Goal: Task Accomplishment & Management: Use online tool/utility

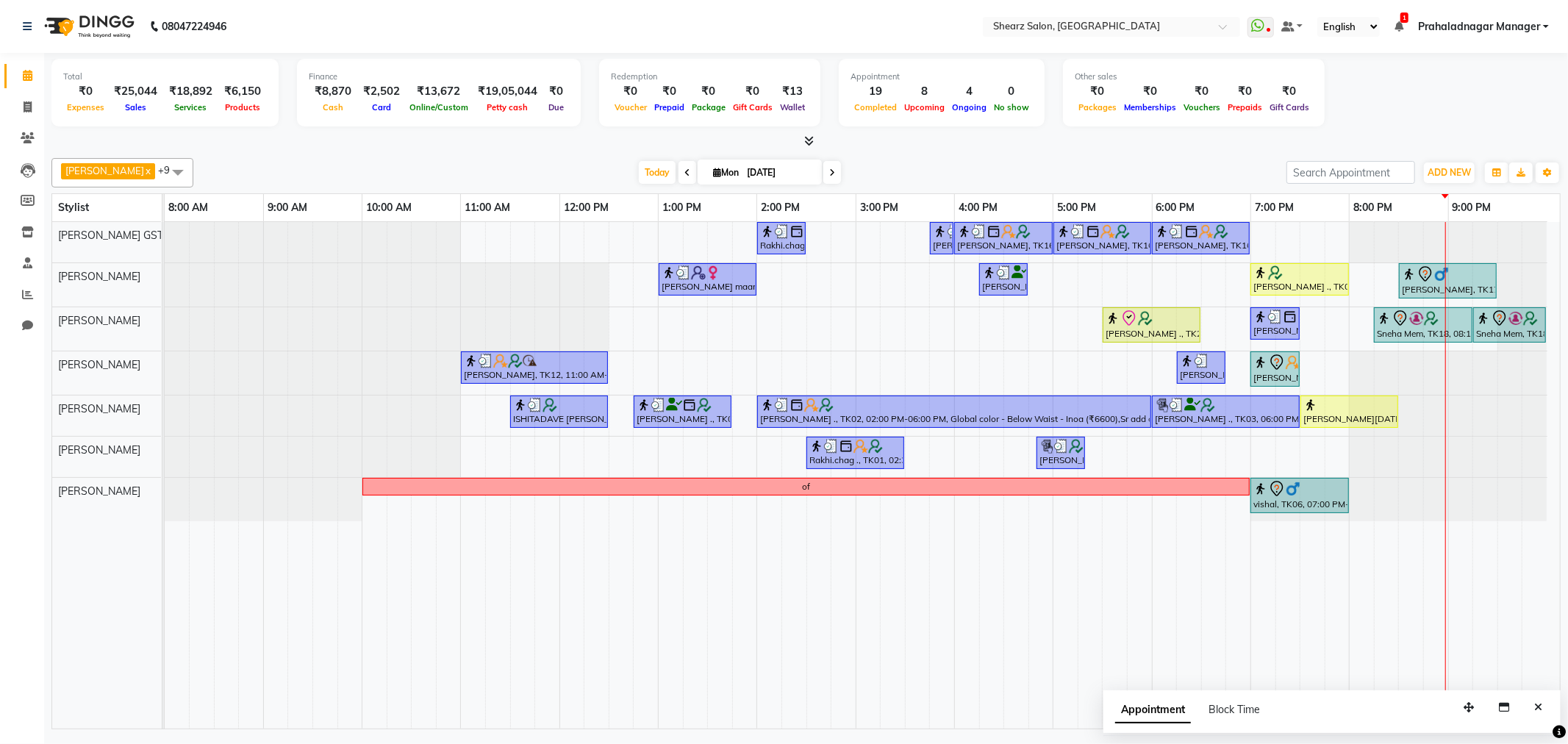
click at [823, 172] on span at bounding box center [832, 172] width 18 height 23
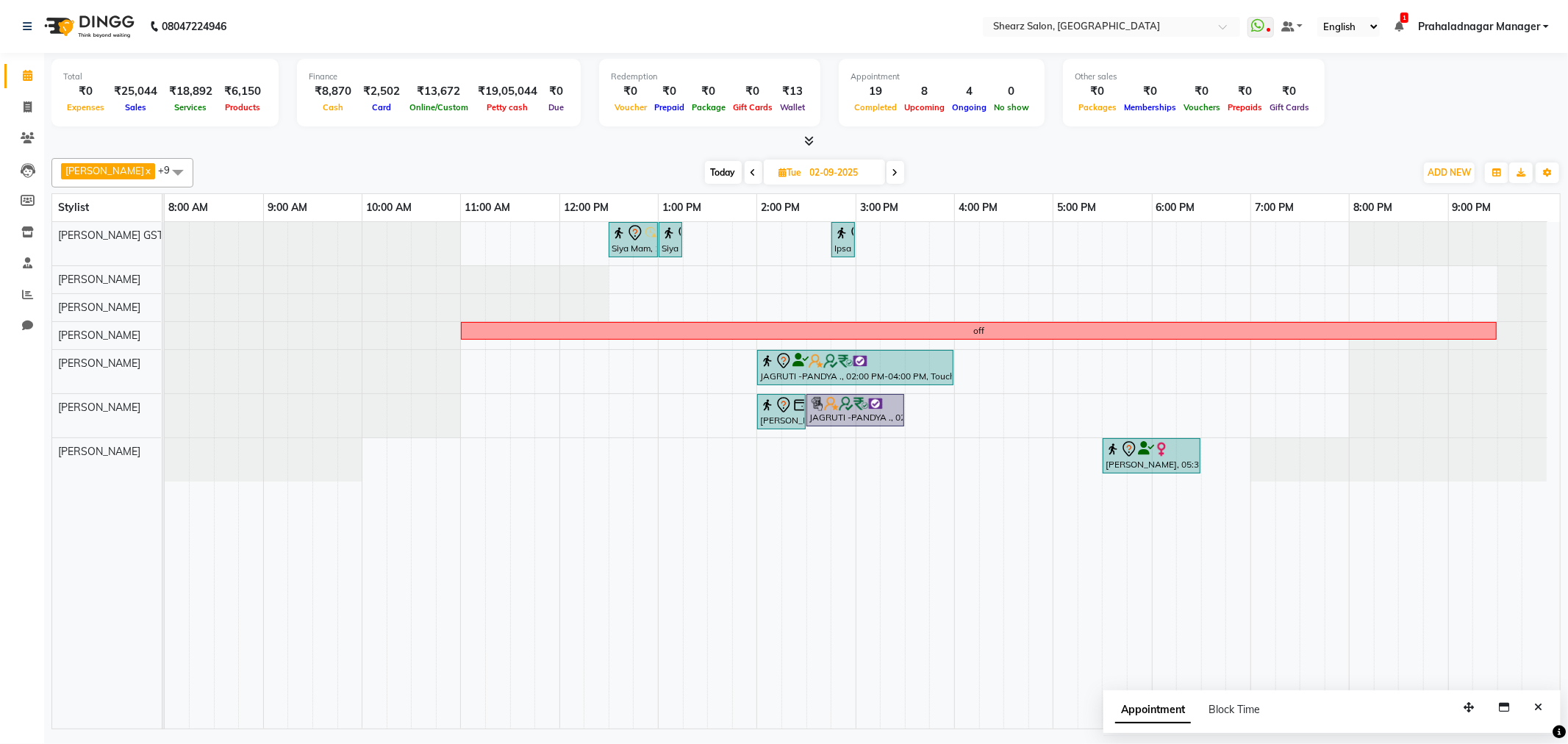
click at [891, 163] on span at bounding box center [895, 172] width 18 height 23
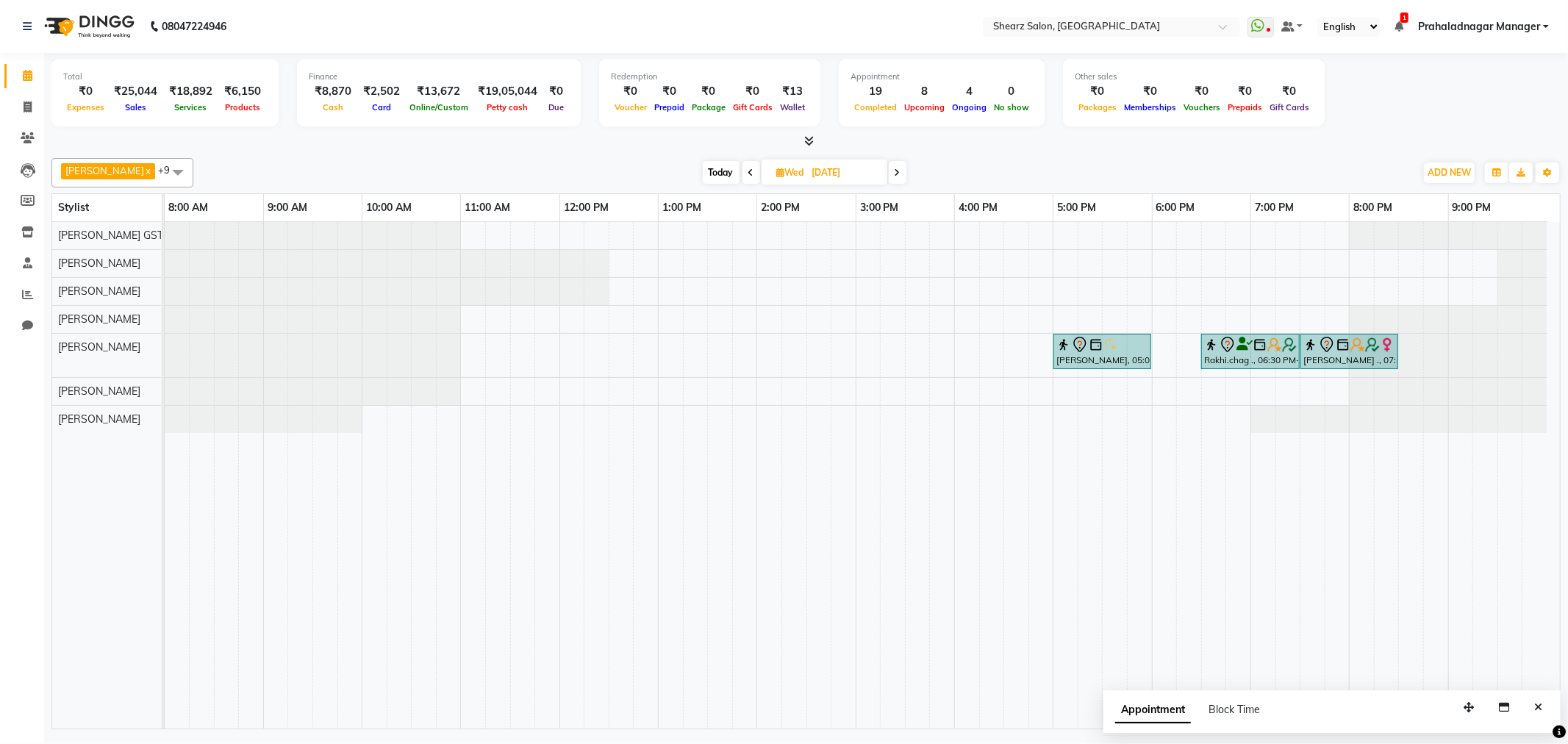
click at [714, 169] on span "Today" at bounding box center [721, 172] width 37 height 23
type input "[DATE]"
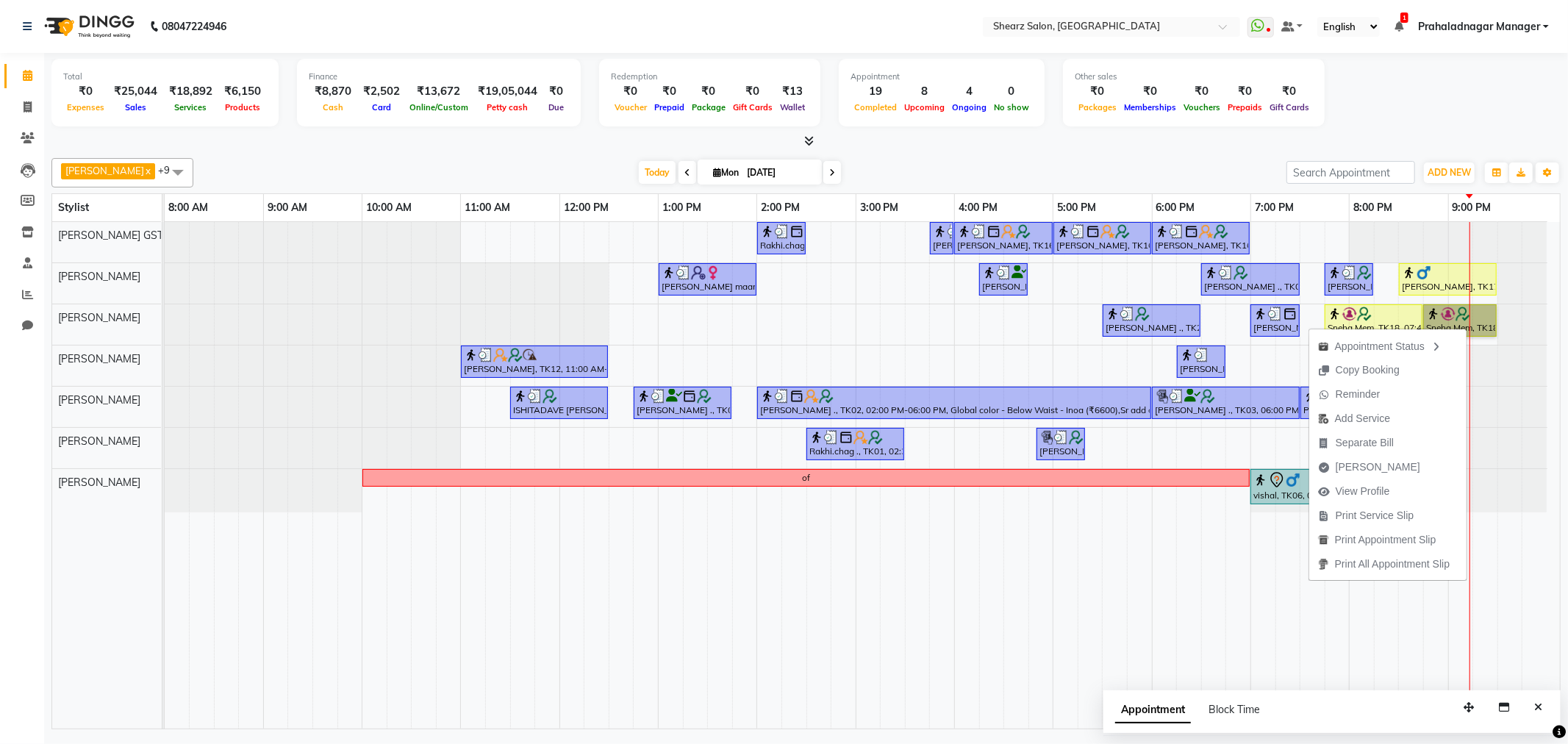
click at [1503, 383] on div at bounding box center [1448, 366] width 197 height 41
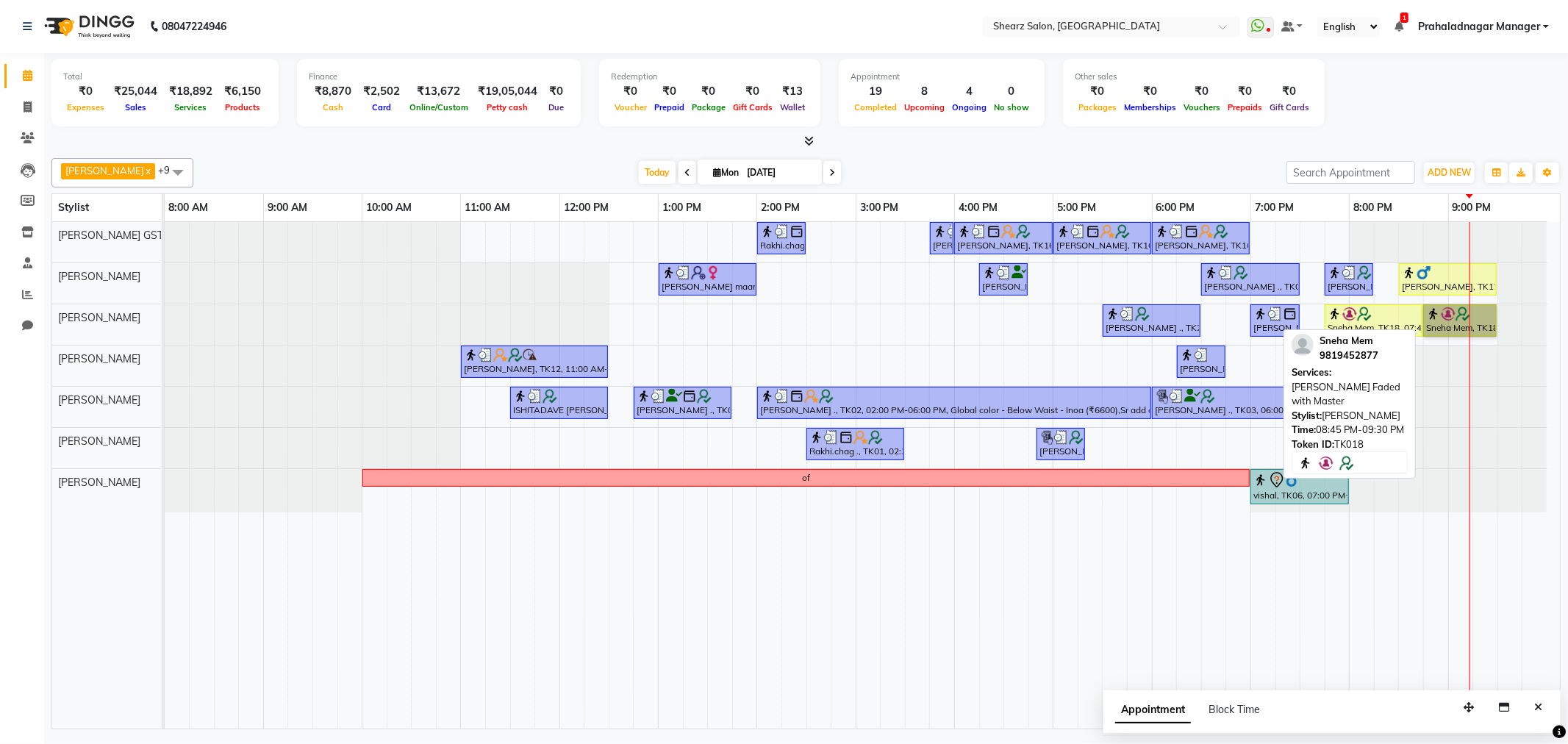
click at [1443, 324] on link "Sneha Mem, TK18, 08:45 PM-09:30 PM, [PERSON_NAME] Faded with Master" at bounding box center [1460, 320] width 73 height 33
select select "3"
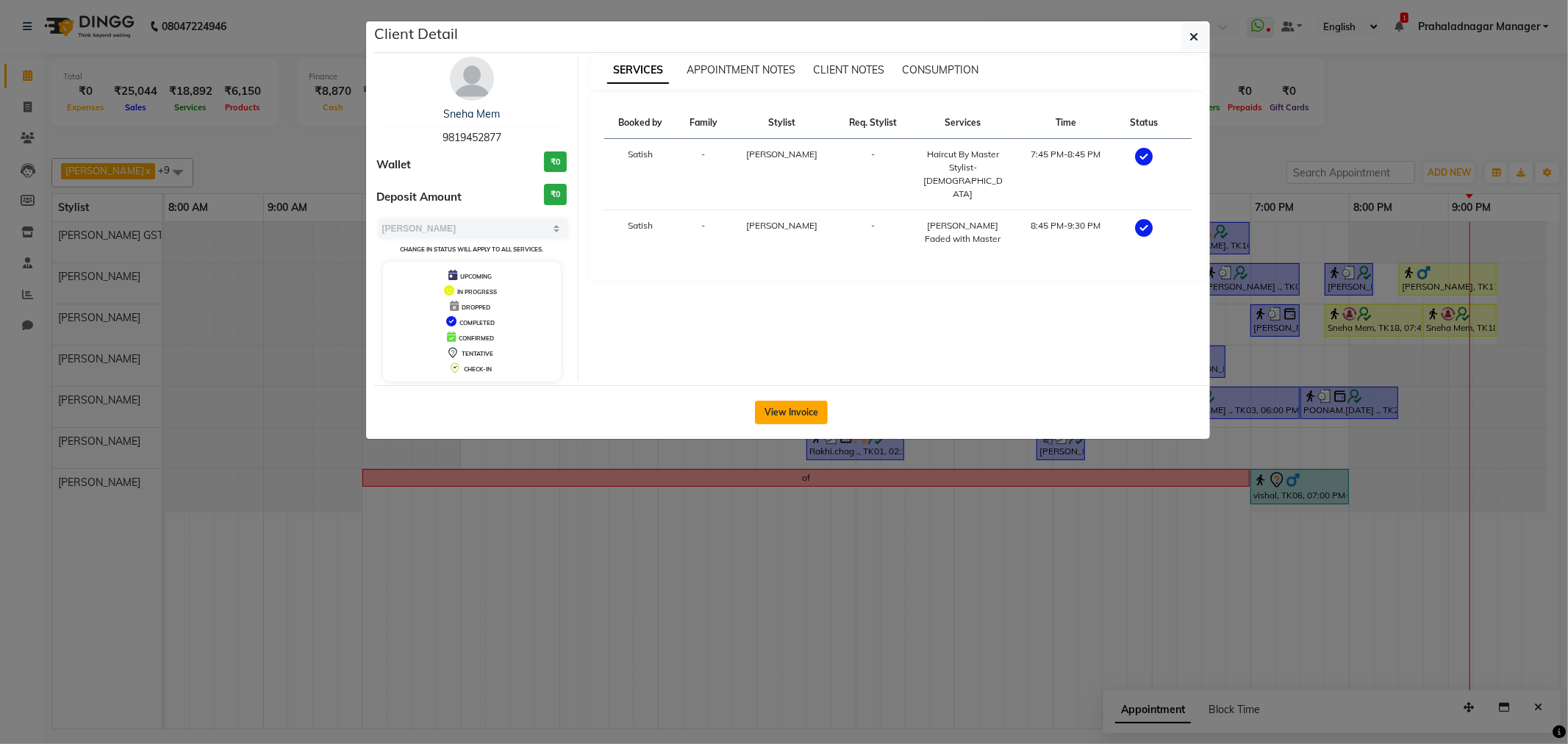
click at [777, 419] on button "View Invoice" at bounding box center [791, 412] width 72 height 24
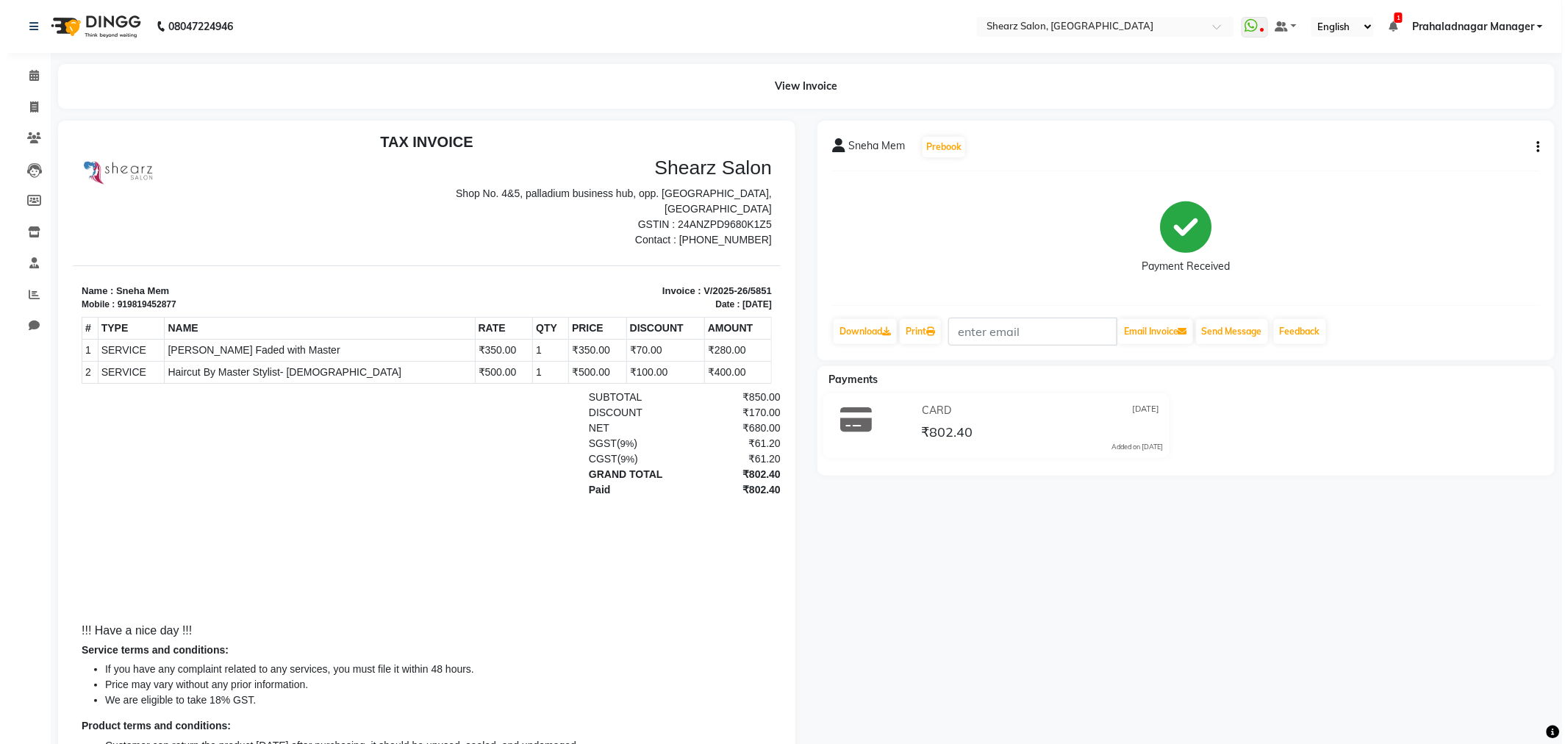
scroll to position [11, 0]
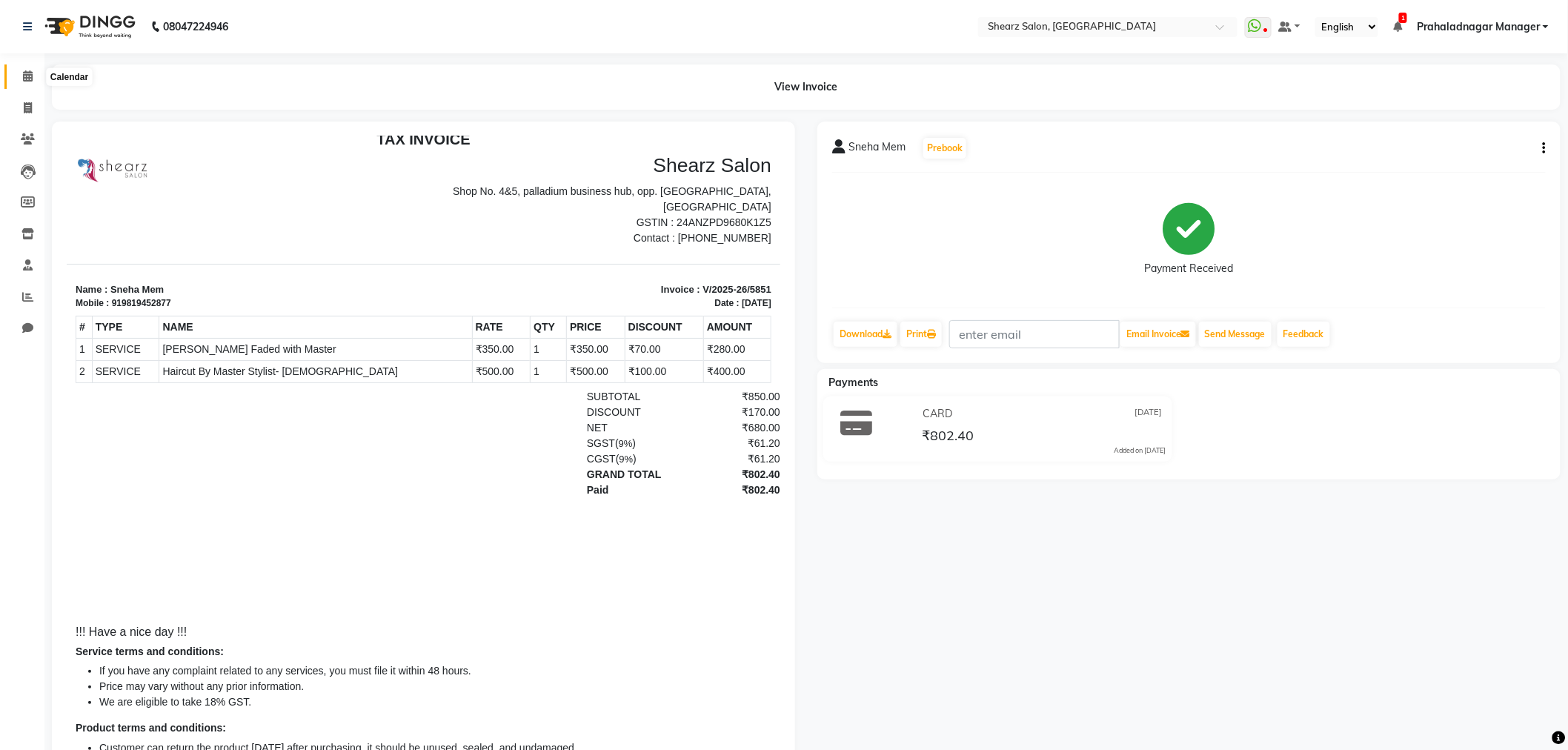
click at [34, 74] on span at bounding box center [28, 76] width 26 height 17
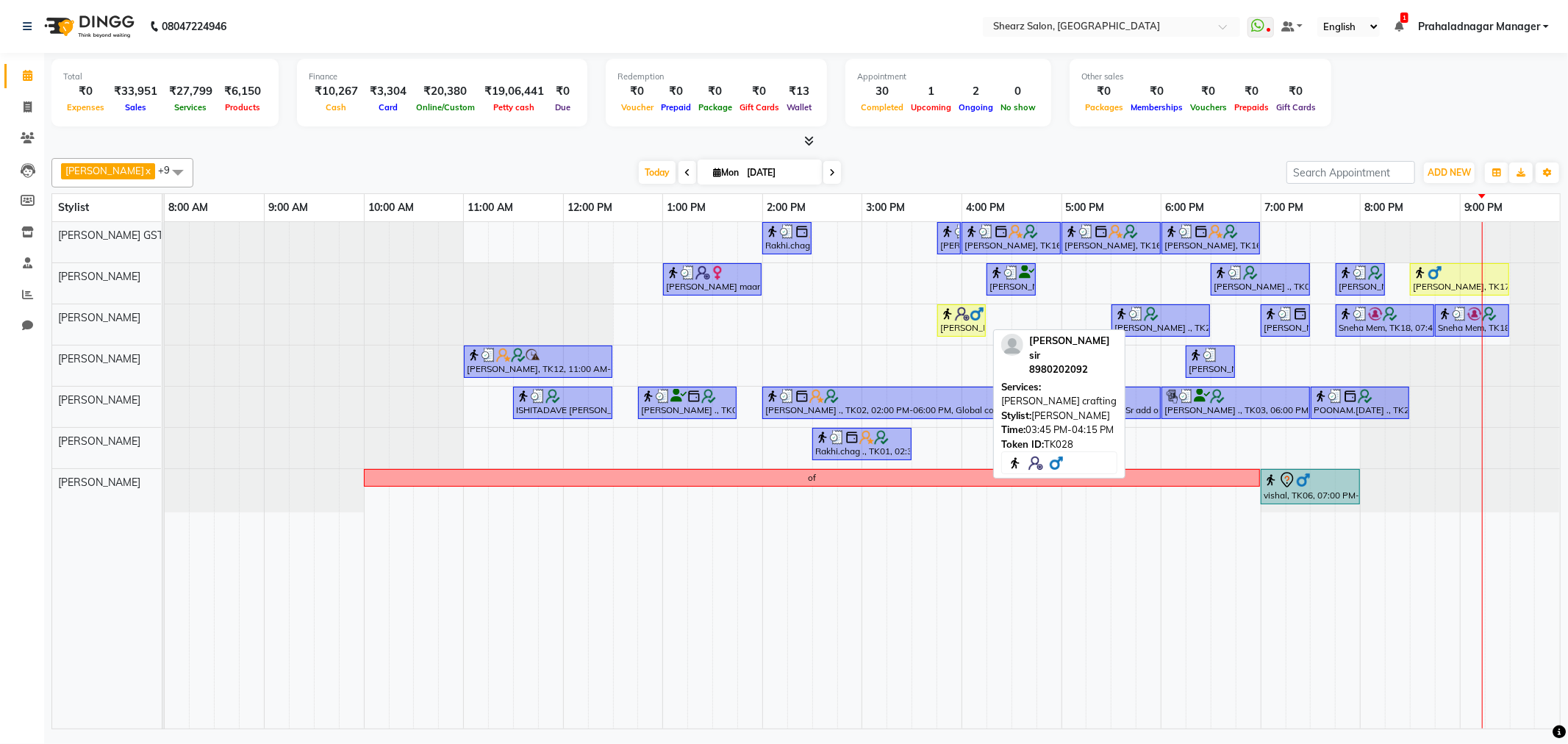
click at [952, 320] on img at bounding box center [947, 314] width 15 height 15
select select "1"
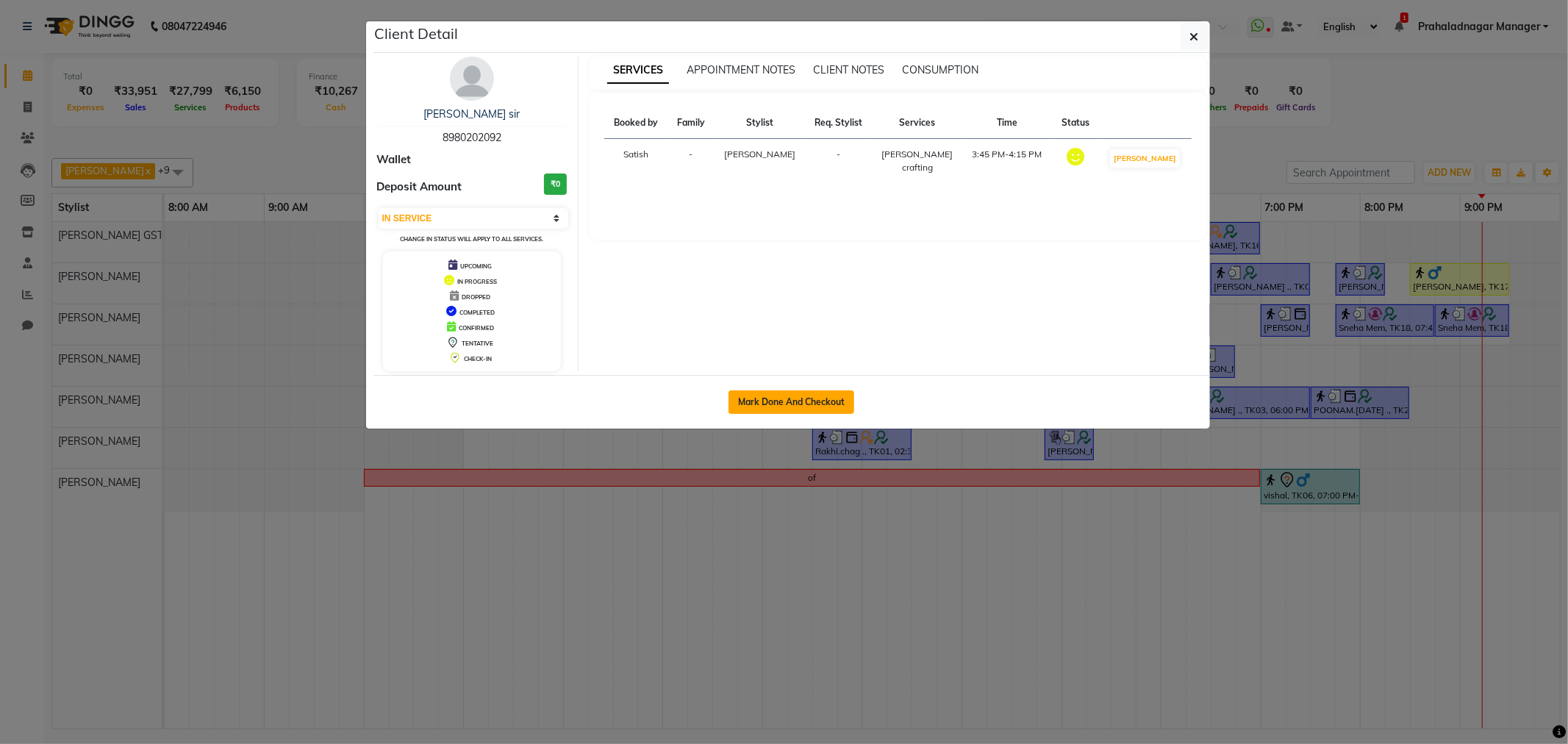
click at [791, 408] on button "Mark Done And Checkout" at bounding box center [791, 402] width 126 height 24
select select "service"
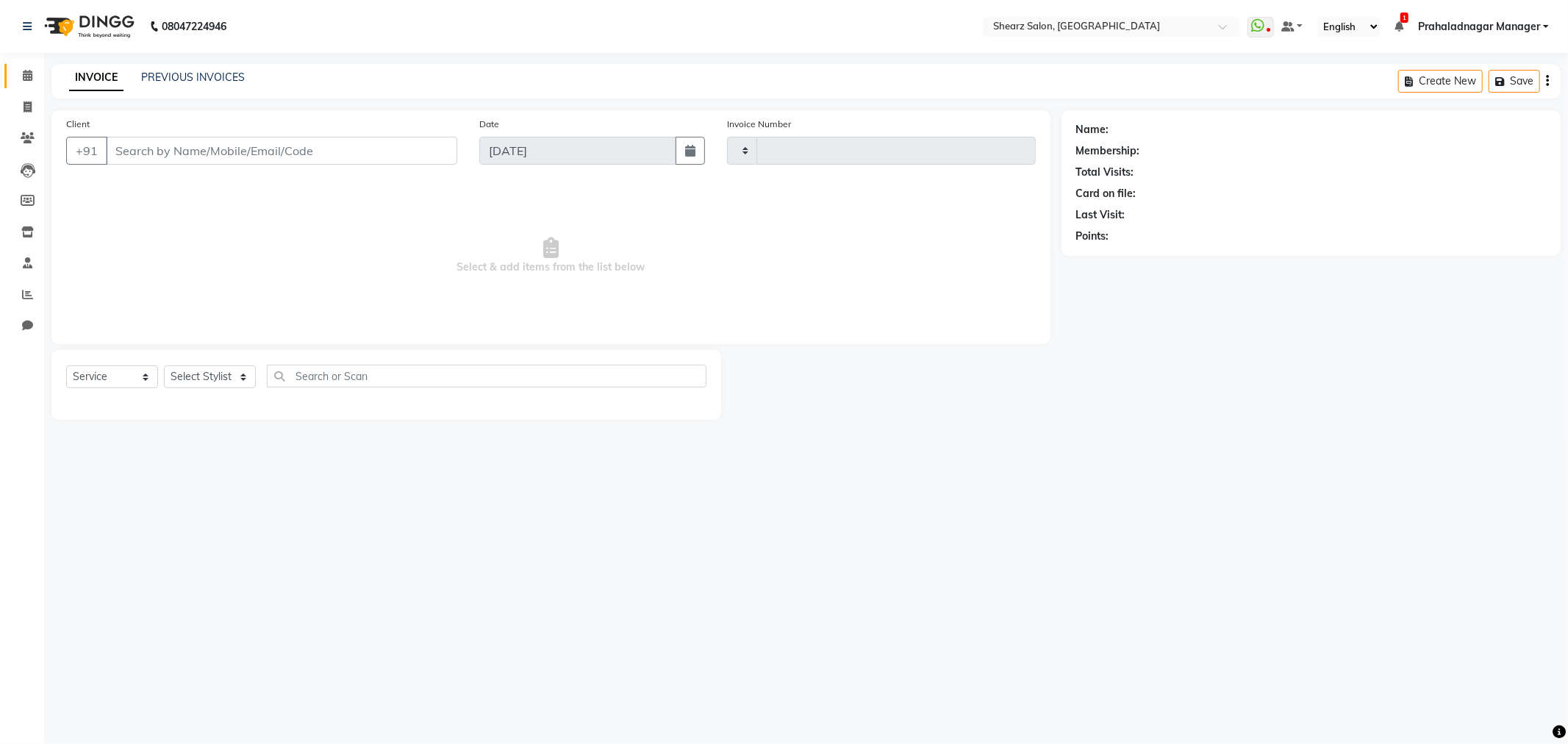
type input "5852"
select select "8157"
type input "8980202092"
select select "77486"
